Goal: Check status: Check status

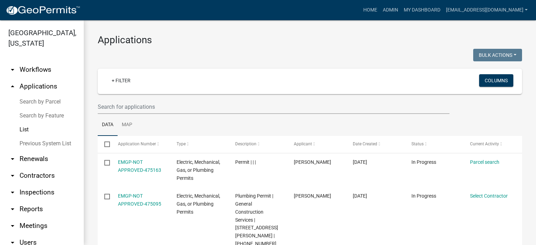
click at [25, 130] on link "List" at bounding box center [42, 130] width 84 height 14
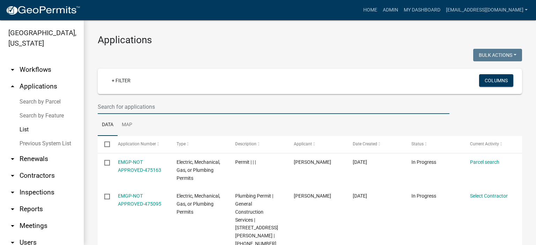
click at [173, 107] on input "text" at bounding box center [273, 107] width 351 height 14
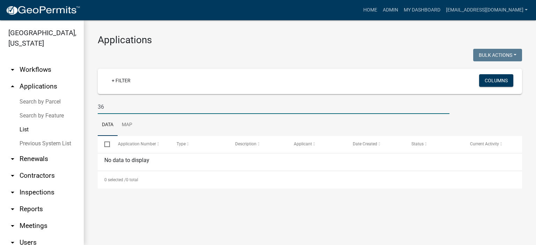
type input "3"
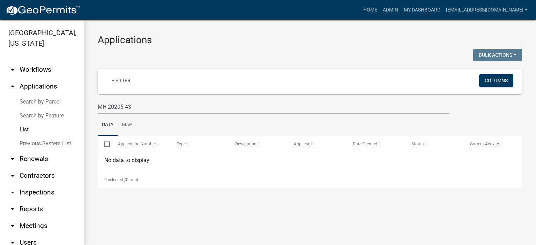
click at [24, 128] on link "List" at bounding box center [42, 130] width 84 height 14
click at [26, 129] on link "List" at bounding box center [42, 130] width 84 height 14
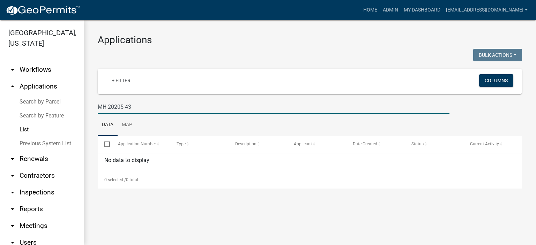
click at [160, 105] on input "MH-20205-43" at bounding box center [273, 107] width 351 height 14
type input "M"
type input "3"
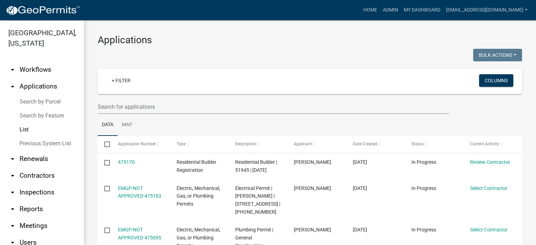
click at [46, 101] on link "Search by Parcel" at bounding box center [42, 102] width 84 height 14
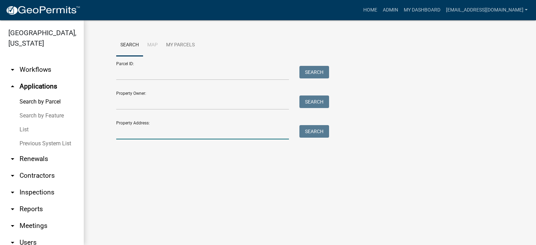
click at [171, 130] on input "Property Address:" at bounding box center [202, 132] width 173 height 14
type input "[STREET_ADDRESS]"
click at [317, 132] on button "Search" at bounding box center [314, 131] width 30 height 13
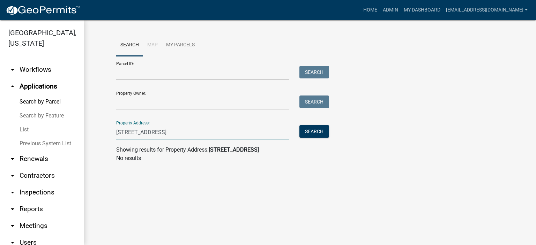
click at [184, 132] on input "[STREET_ADDRESS]" at bounding box center [202, 132] width 173 height 14
click at [25, 131] on link "List" at bounding box center [42, 130] width 84 height 14
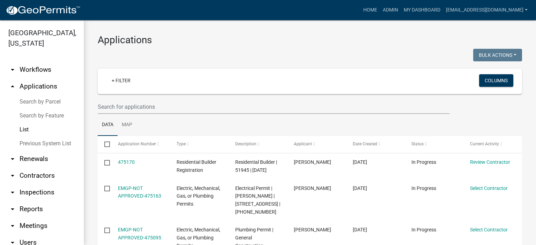
click at [27, 131] on link "List" at bounding box center [42, 130] width 84 height 14
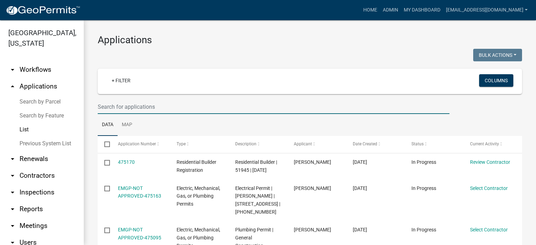
click at [169, 107] on input "text" at bounding box center [273, 107] width 351 height 14
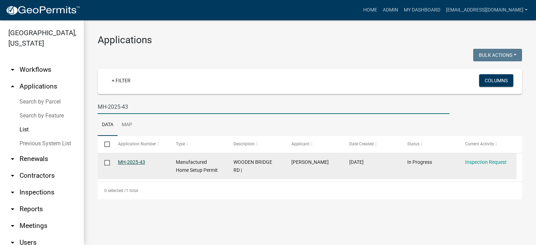
type input "MH-2025-43"
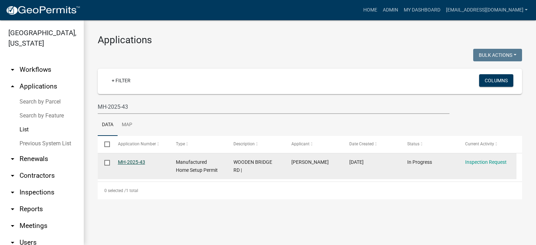
click at [130, 161] on link "MH-2025-43" at bounding box center [131, 162] width 27 height 6
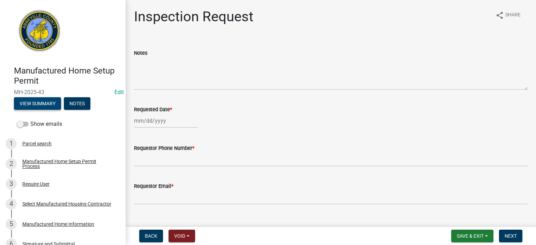
click at [46, 103] on button "View Summary" at bounding box center [37, 103] width 47 height 13
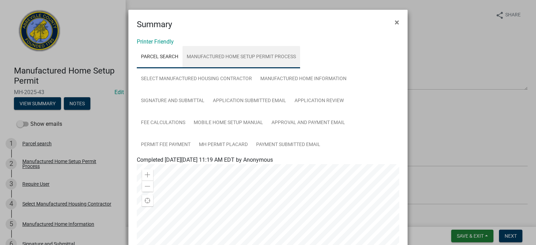
click at [233, 56] on link "Manufactured Home Setup Permit Process" at bounding box center [241, 57] width 118 height 22
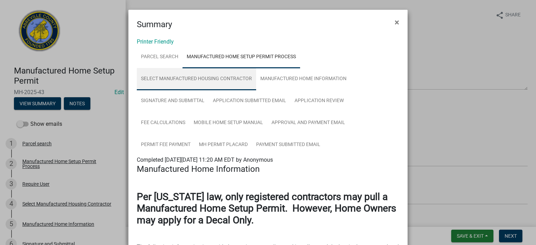
click at [210, 78] on link "Select Manufactured Housing Contractor" at bounding box center [196, 79] width 119 height 22
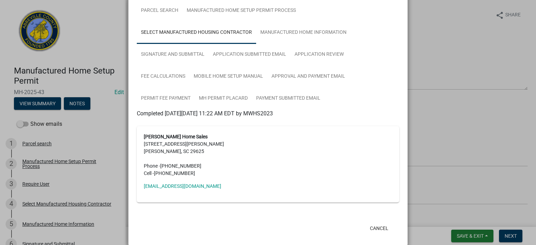
scroll to position [56, 0]
